Goal: Understand process/instructions: Learn how to perform a task or action

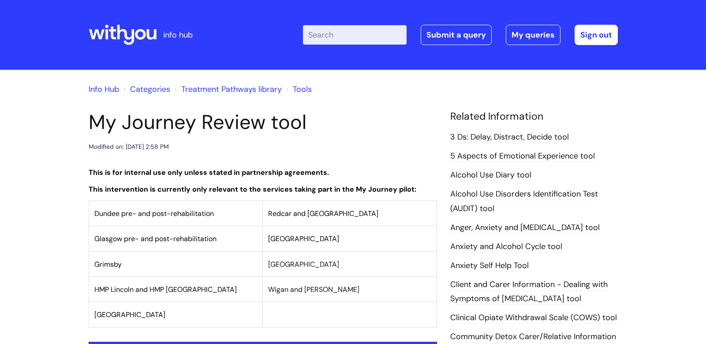
scroll to position [245, 0]
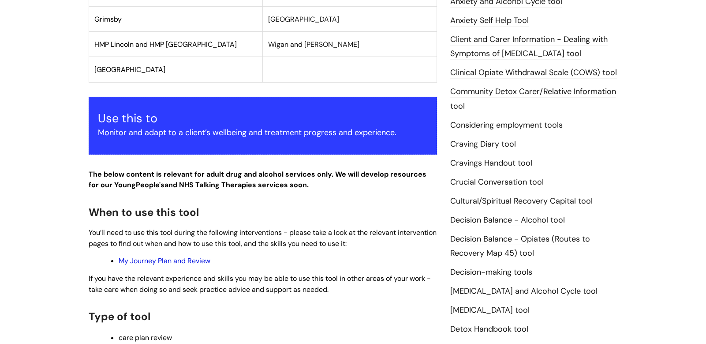
click at [179, 262] on link "My Journey Plan and Review" at bounding box center [165, 260] width 92 height 9
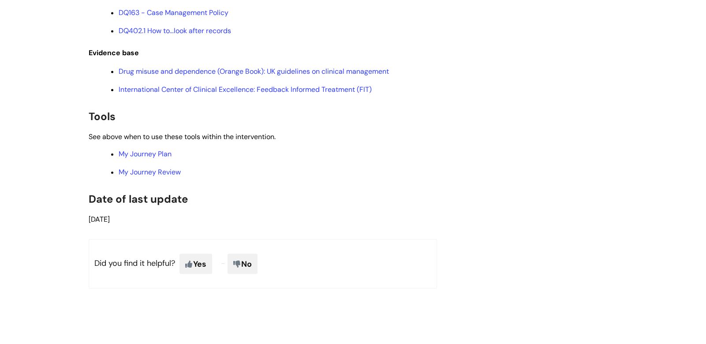
scroll to position [1885, 0]
click at [152, 178] on link "My Journey Review" at bounding box center [150, 173] width 62 height 9
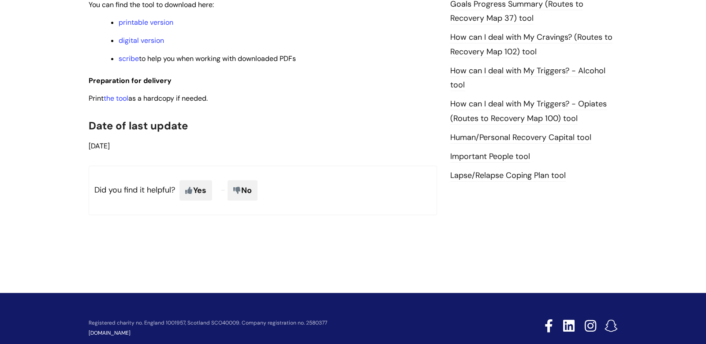
scroll to position [598, 0]
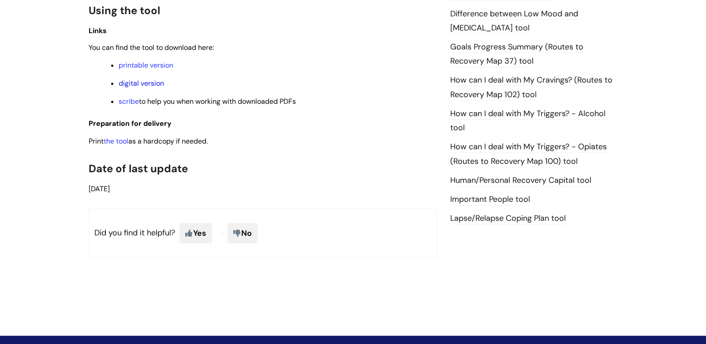
click at [150, 81] on link "digital version" at bounding box center [141, 83] width 45 height 9
